Goal: Transaction & Acquisition: Book appointment/travel/reservation

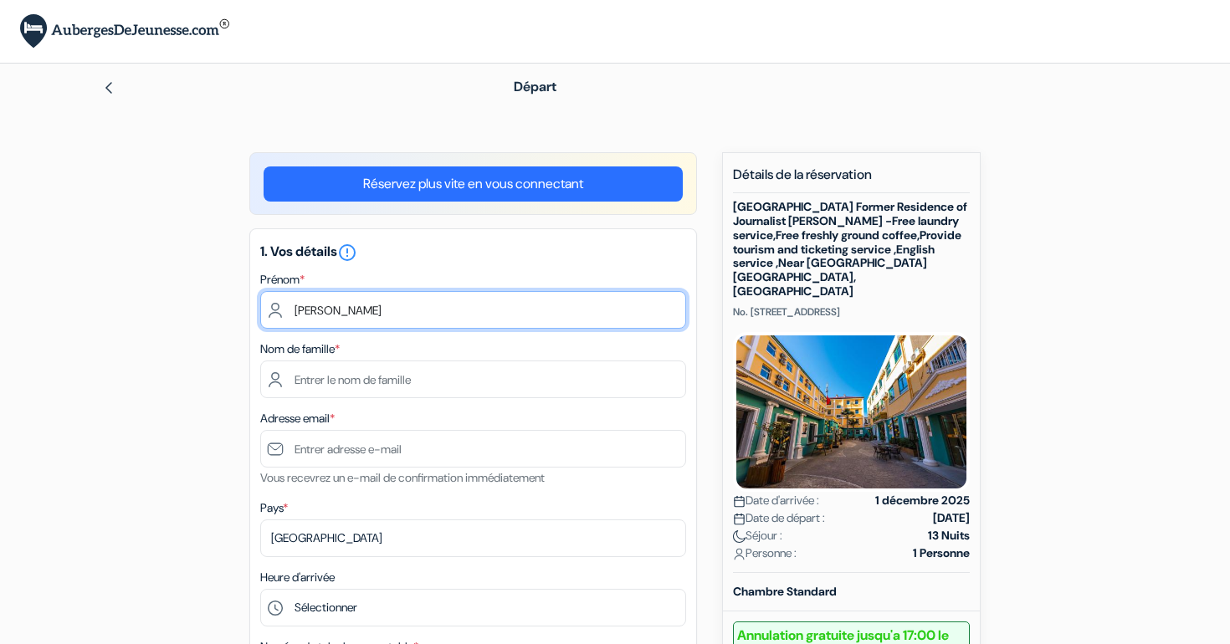
type input "Léonore"
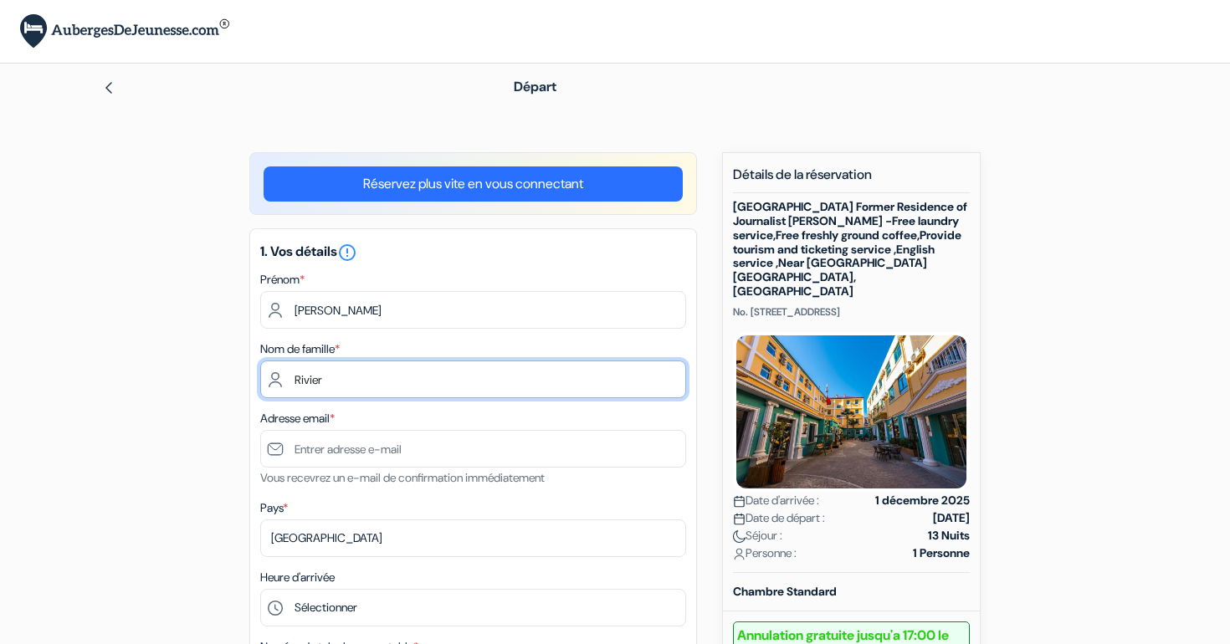
type input "Rivier"
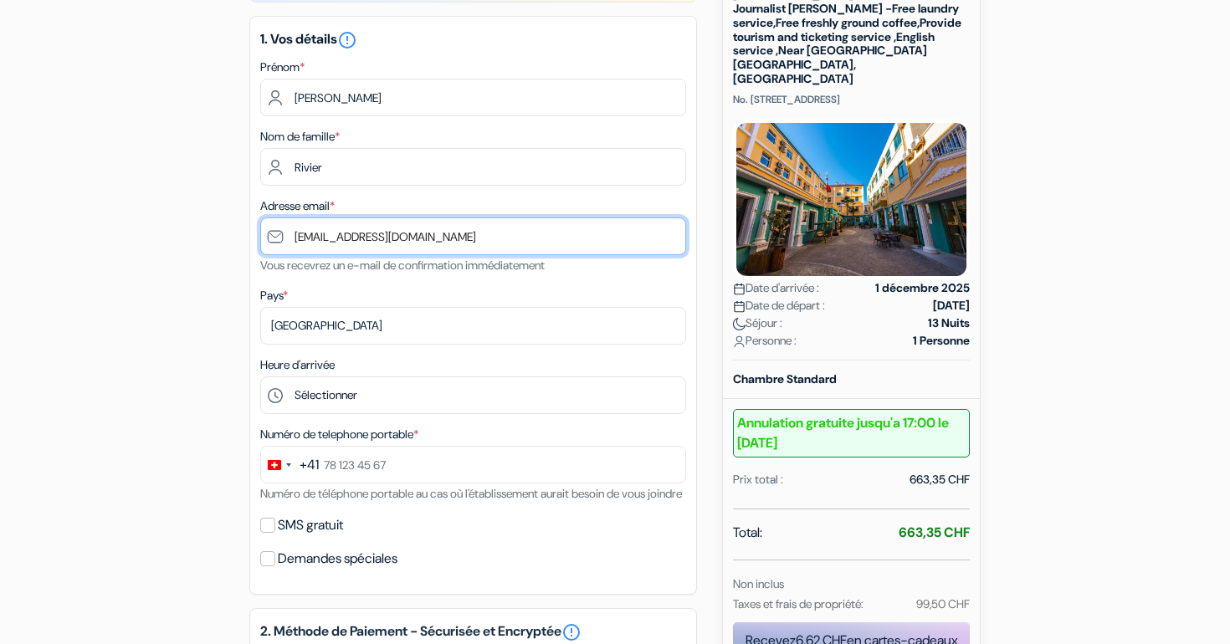
scroll to position [215, 0]
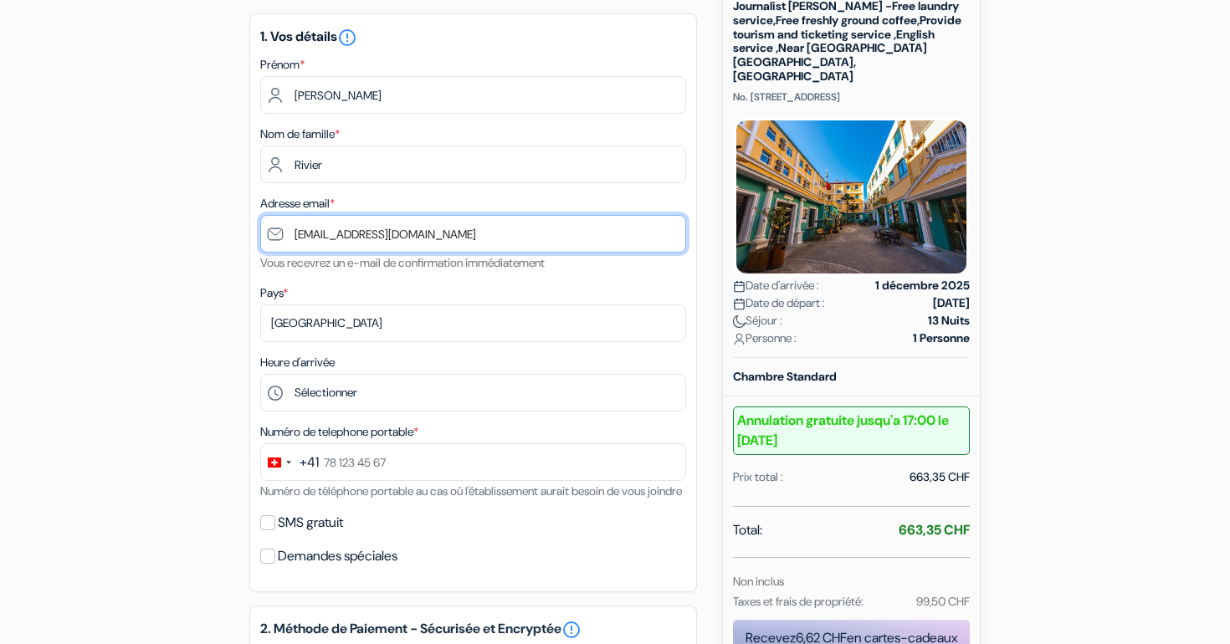
type input "[EMAIL_ADDRESS][DOMAIN_NAME]"
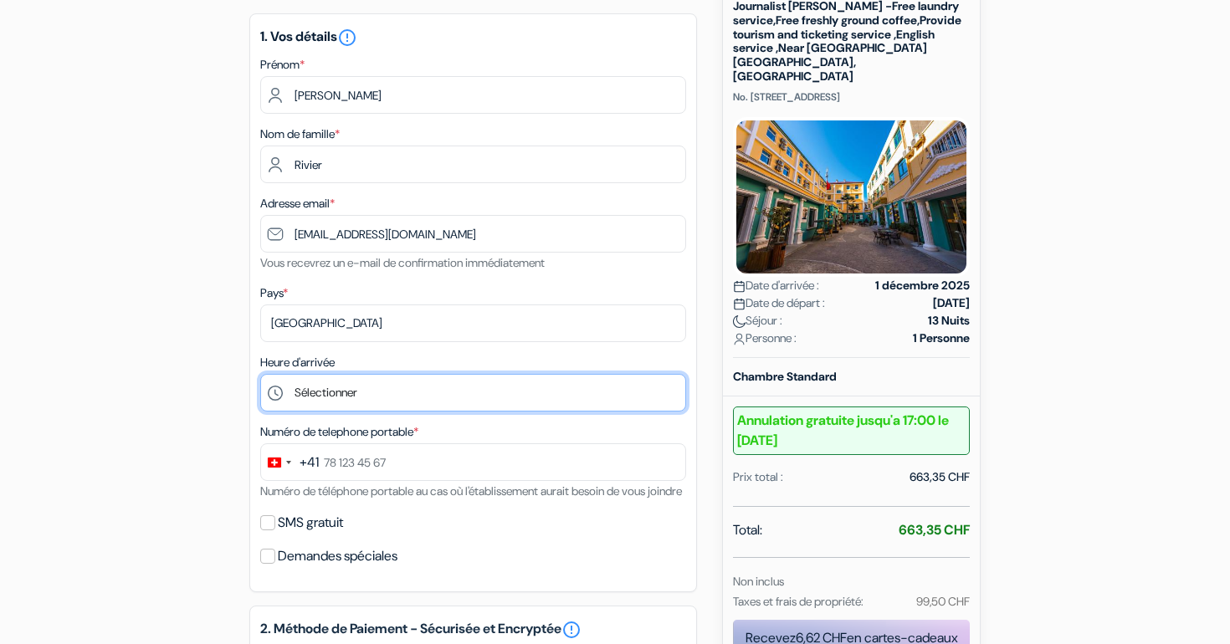
select select "17"
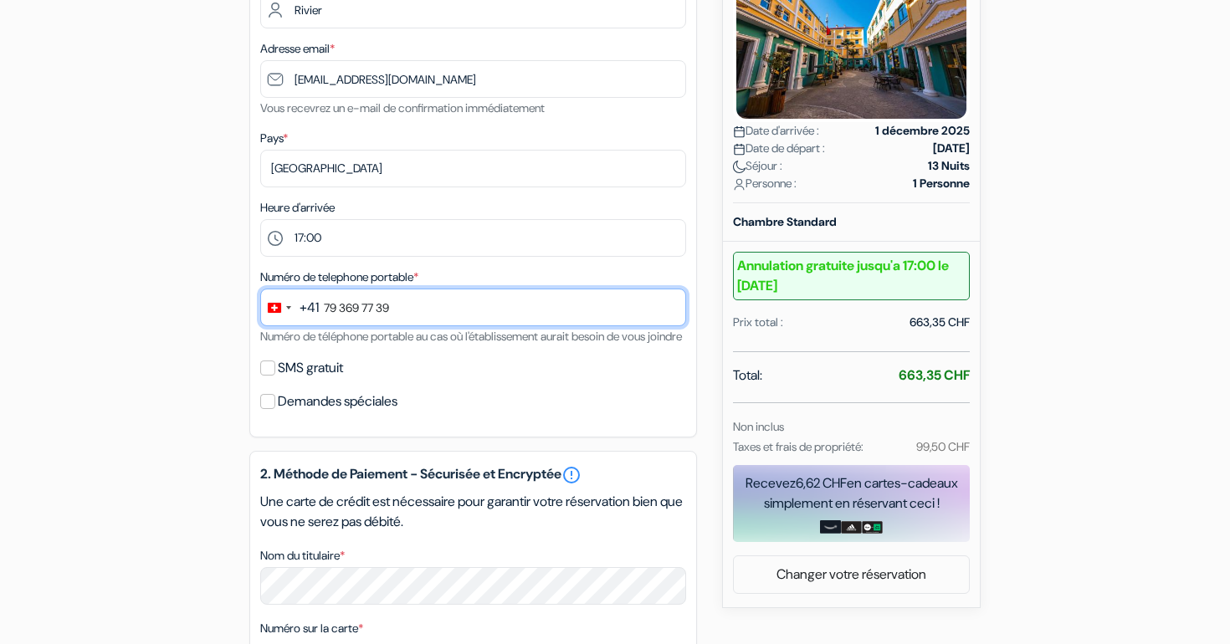
scroll to position [374, 0]
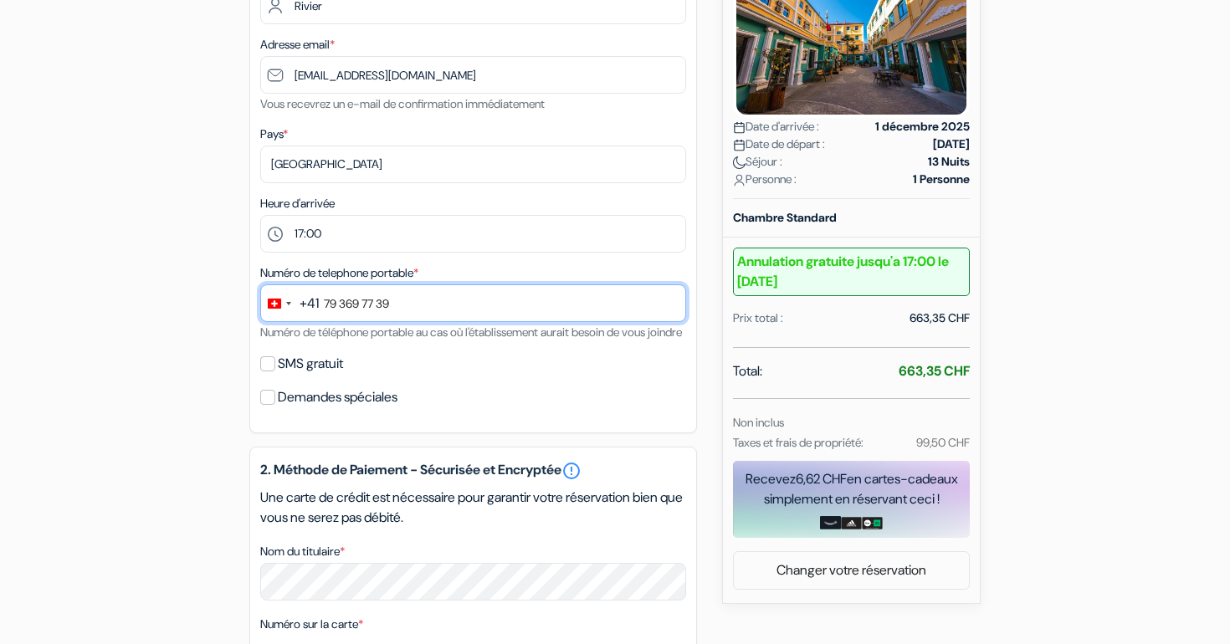
type input "79 369 77 39"
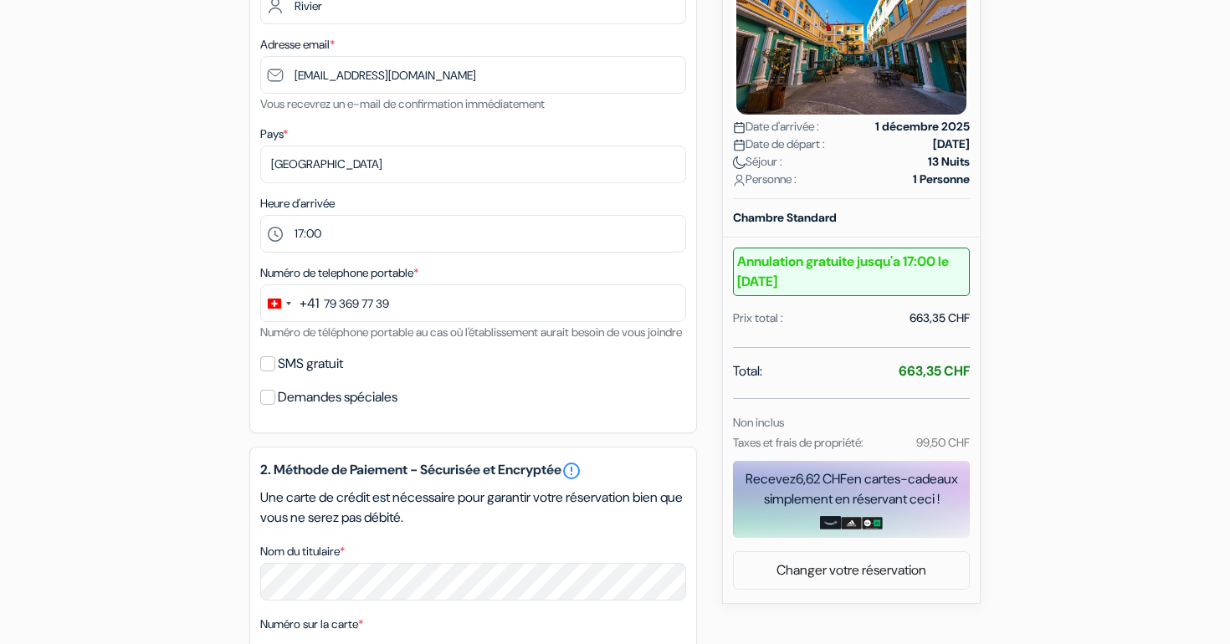
click at [266, 372] on input "SMS gratuit" at bounding box center [267, 364] width 15 height 15
checkbox input "true"
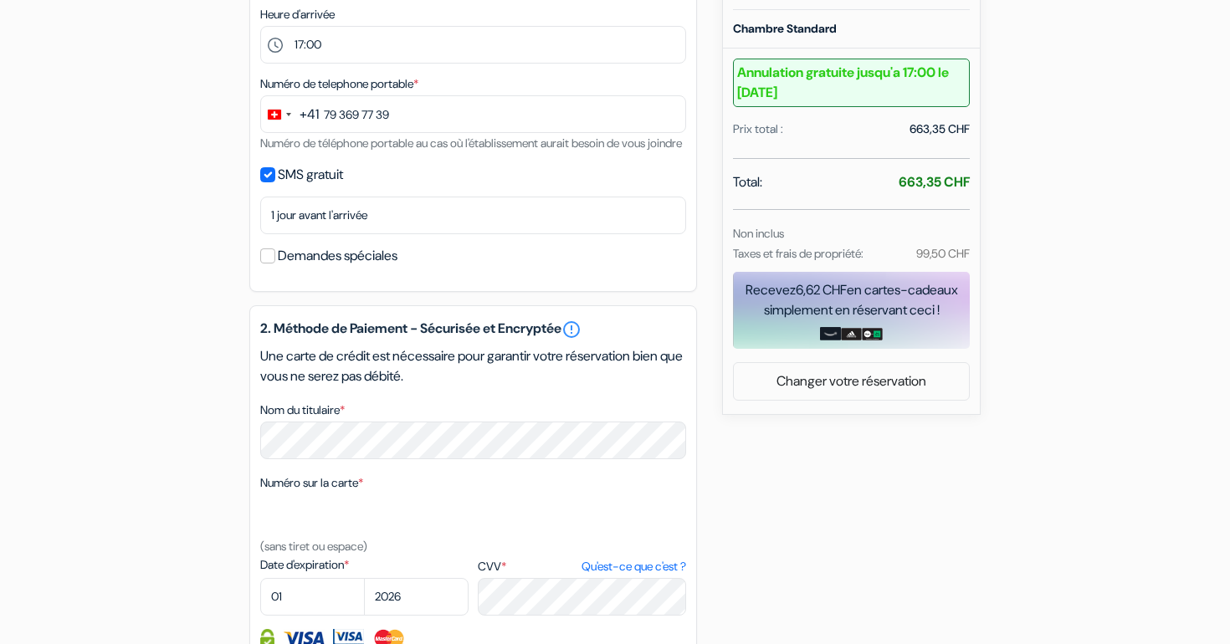
scroll to position [573, 0]
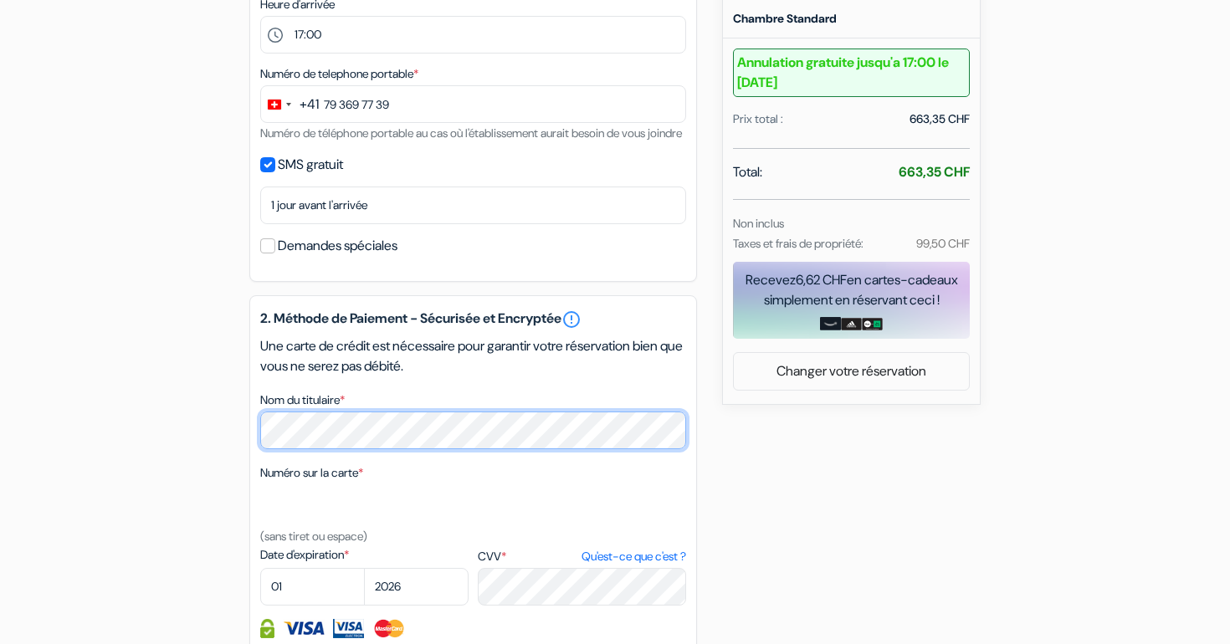
click at [227, 455] on div "add_box Zhong An Hotel Beijing Former Residence of Journalist Edgar Snow -Free …" at bounding box center [615, 249] width 1105 height 1340
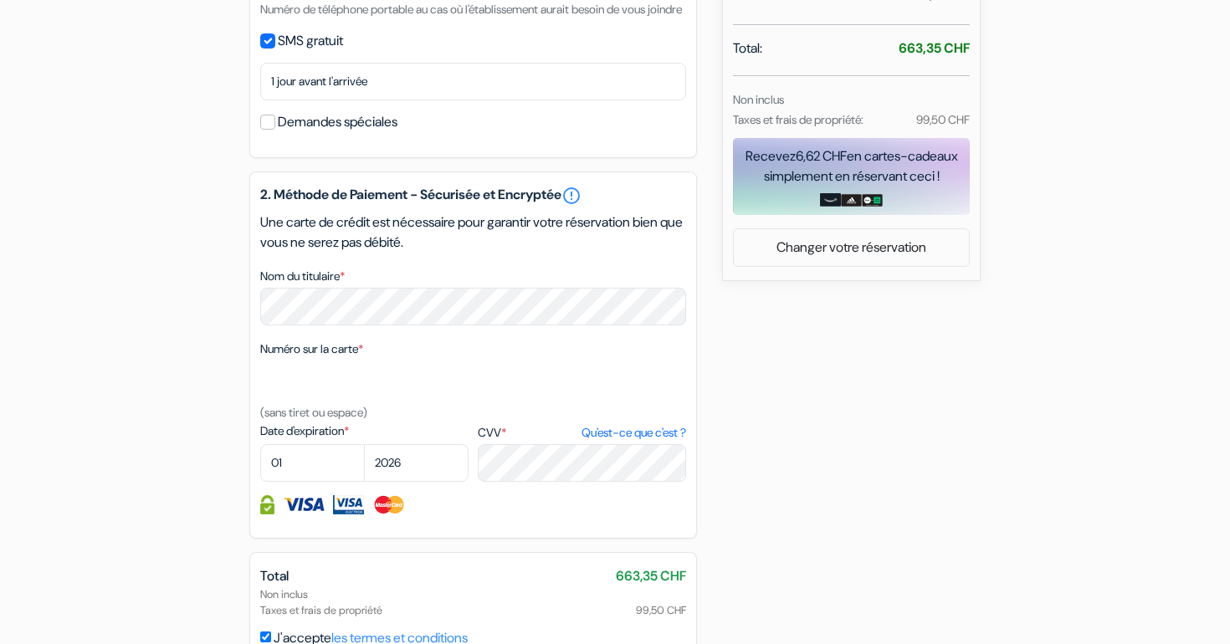
scroll to position [707, 0]
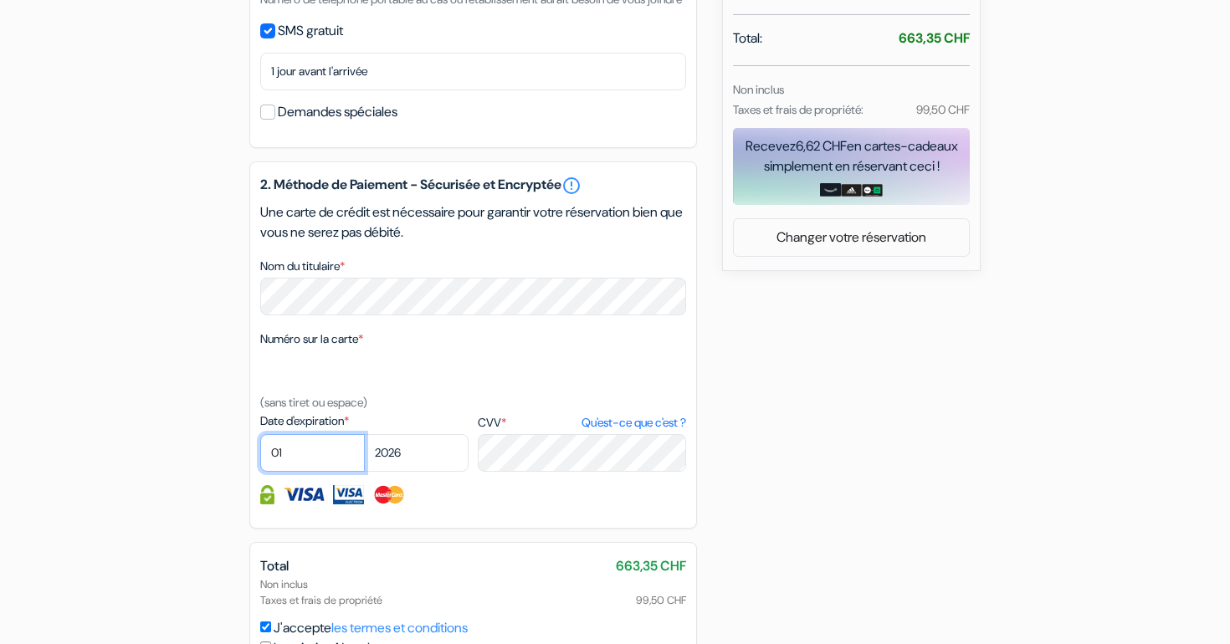
select select "05"
select select "2030"
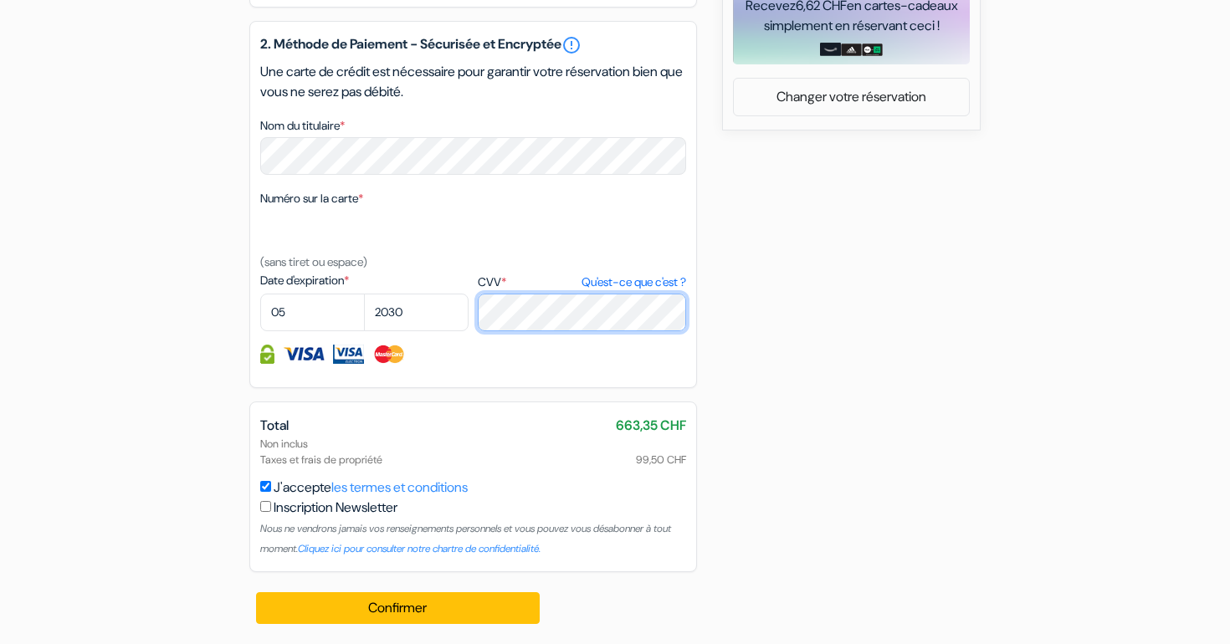
scroll to position [868, 0]
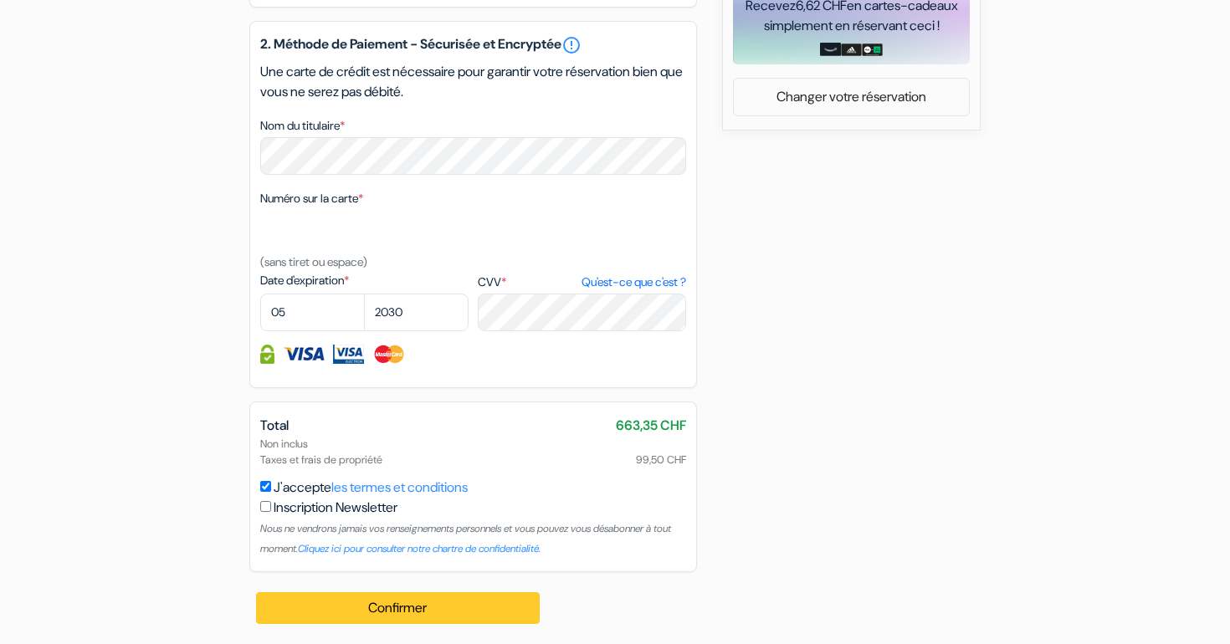
click at [372, 611] on button "Confirmer Loading..." at bounding box center [398, 609] width 284 height 32
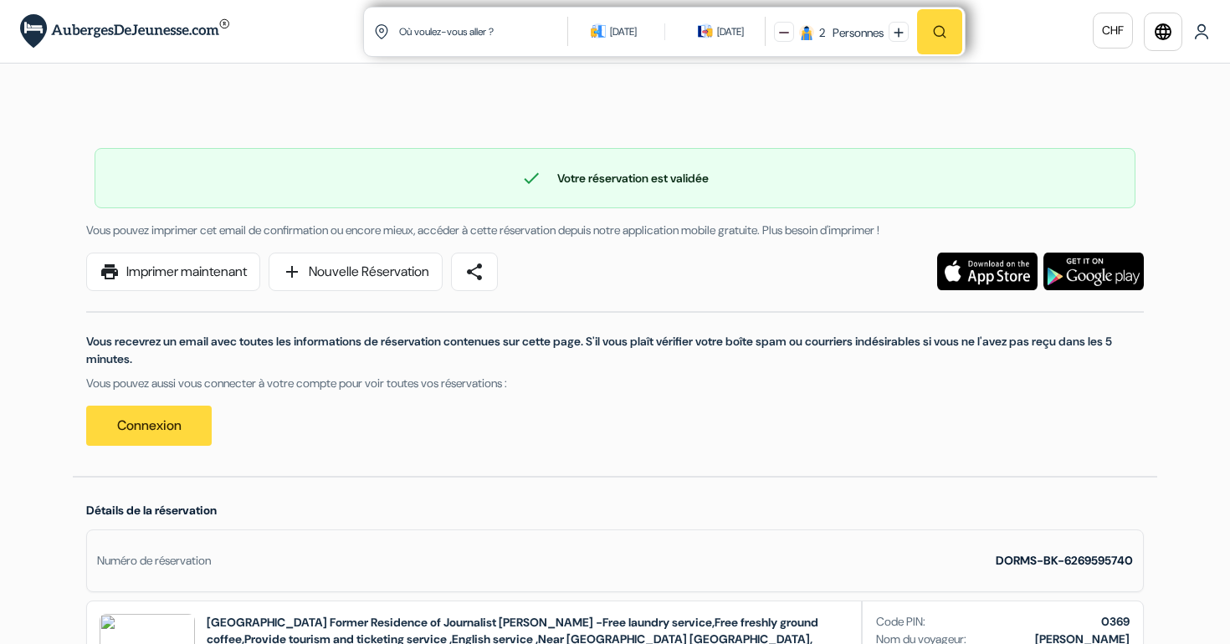
click at [182, 280] on link "print Imprimer maintenant" at bounding box center [173, 272] width 174 height 38
